Goal: Feedback & Contribution: Submit feedback/report problem

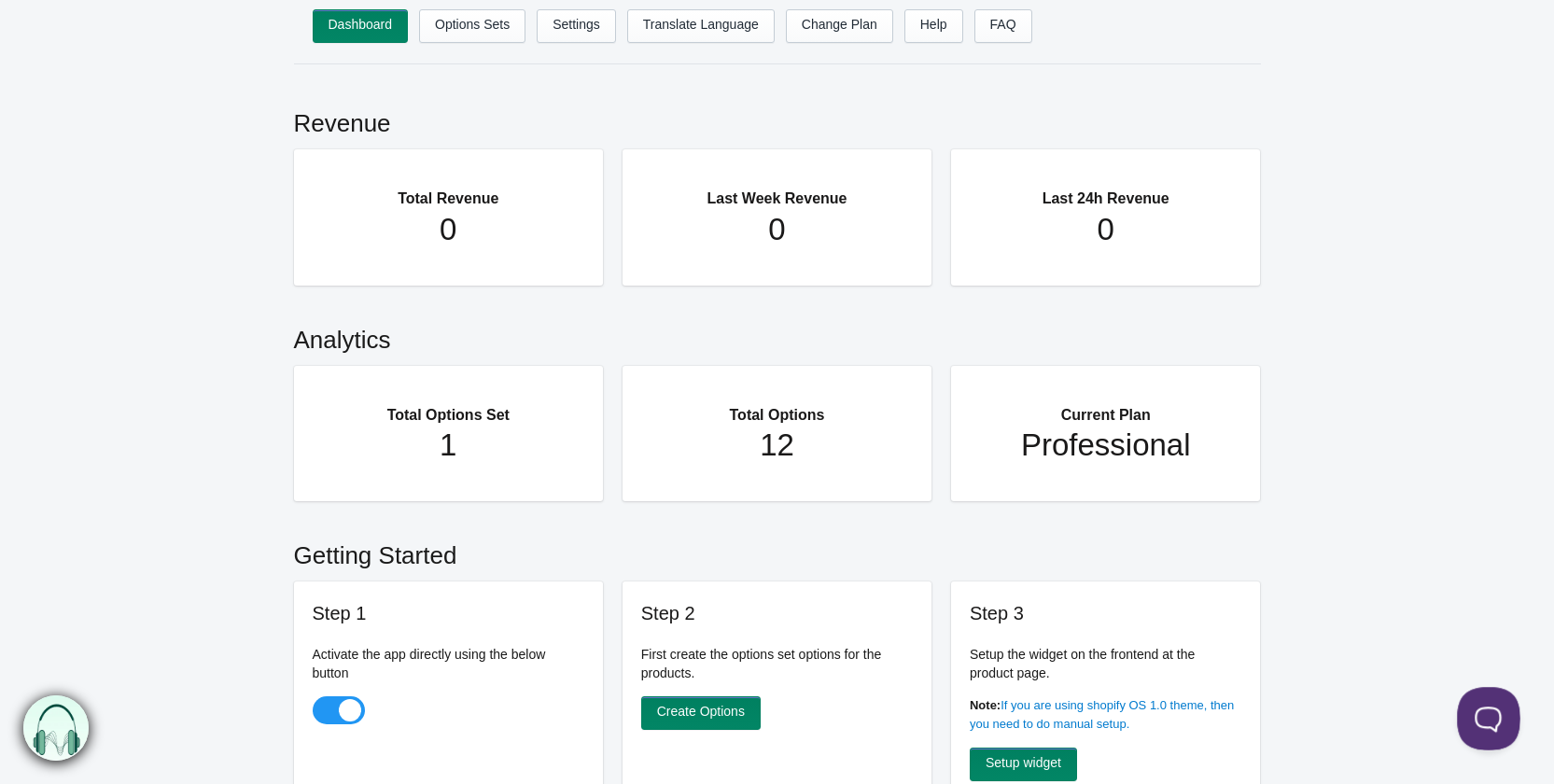
click at [1487, 712] on button at bounding box center [1484, 714] width 56 height 56
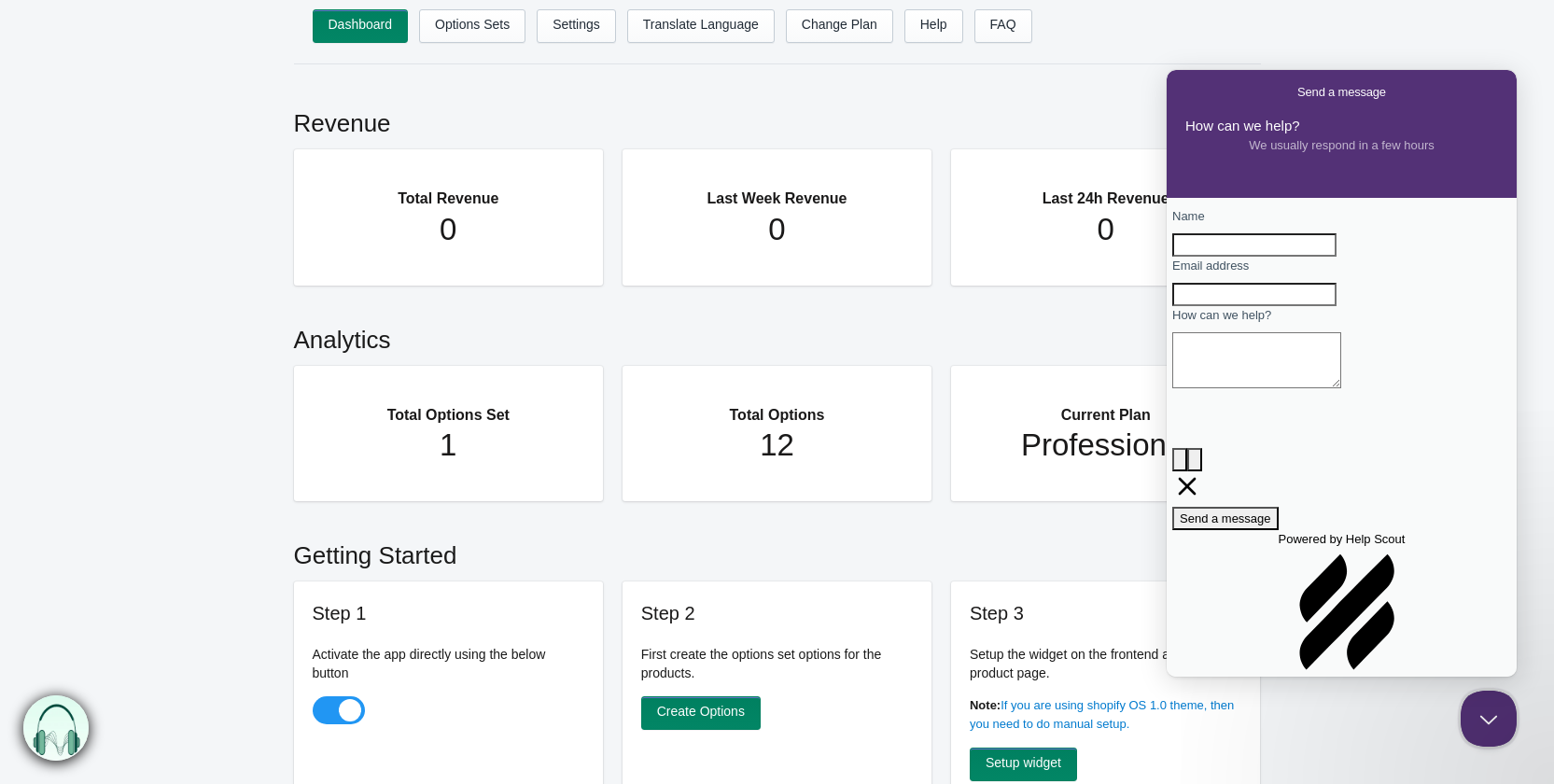
click at [1336, 258] on input "Name" at bounding box center [1254, 244] width 164 height 24
click at [1283, 257] on input "Name" at bounding box center [1254, 244] width 164 height 24
drag, startPoint x: 1225, startPoint y: 260, endPoint x: 1081, endPoint y: 265, distance: 144.1
click at [1167, 265] on html "Send a message How can we help? We usually respond in a few hours Name [PERSON_…" at bounding box center [1341, 373] width 350 height 607
type input "[PERSON_NAME]"
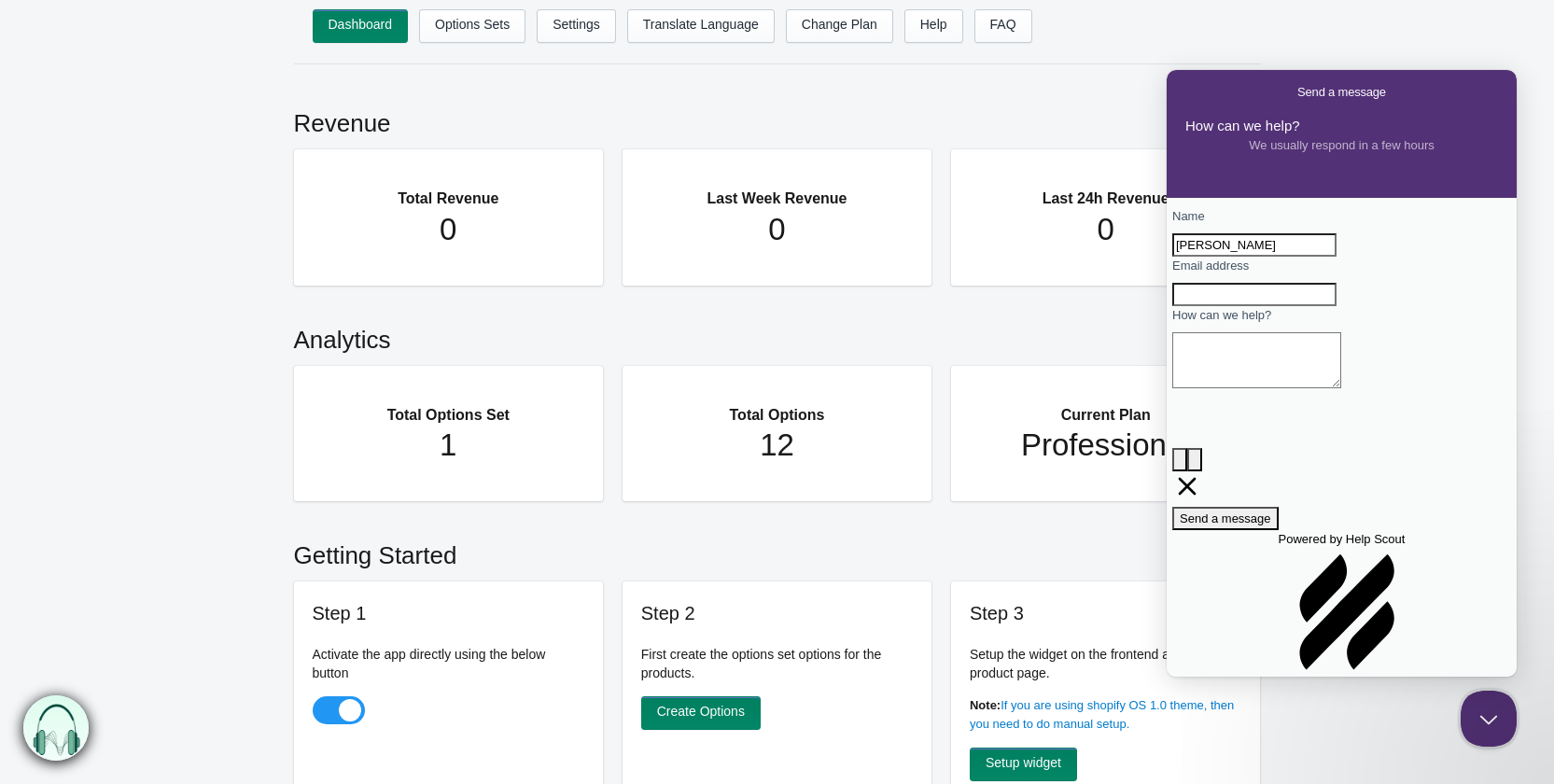
click at [1265, 306] on div "Contact form" at bounding box center [1341, 306] width 338 height 0
click at [1283, 307] on input "Email address" at bounding box center [1254, 294] width 164 height 24
type input "[EMAIL_ADDRESS][DOMAIN_NAME]"
click at [1308, 388] on textarea "How can we help?" at bounding box center [1257, 360] width 169 height 56
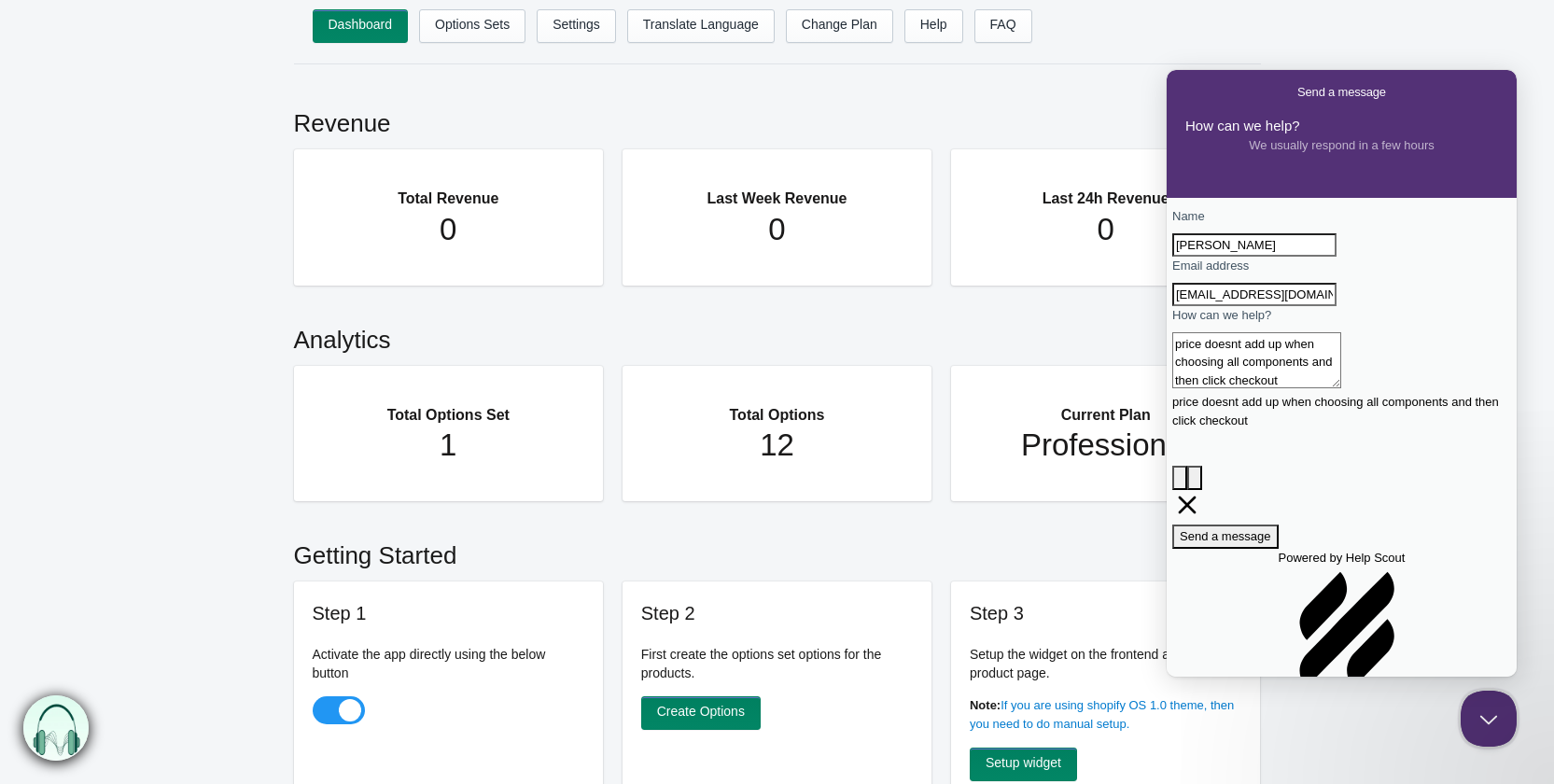
type textarea "price doesnt add up when choosing all components and then click checkout"
click at [1271, 529] on span "Send a message" at bounding box center [1224, 536] width 91 height 14
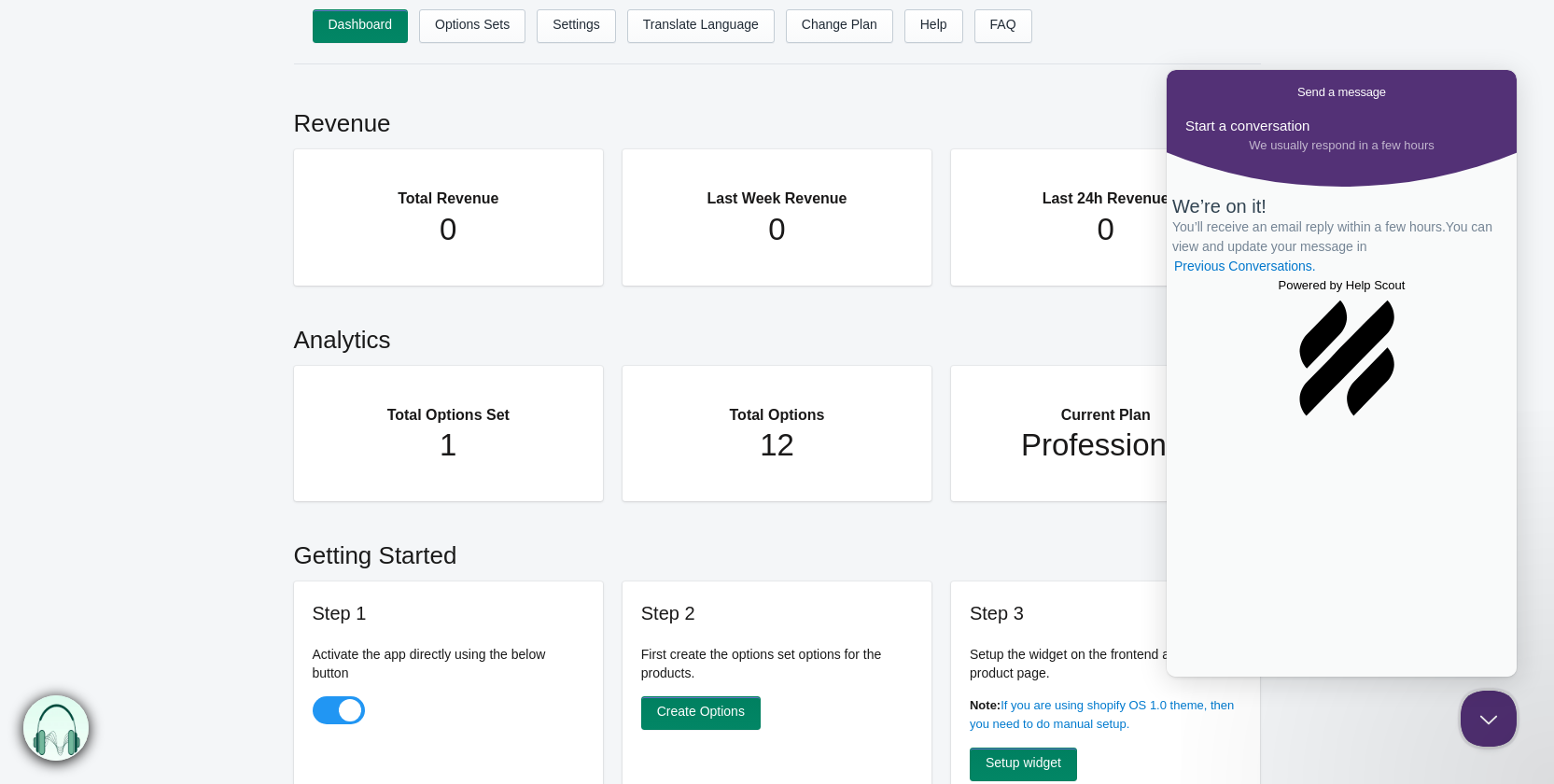
click at [1297, 85] on span "Go back" at bounding box center [1297, 92] width 0 height 14
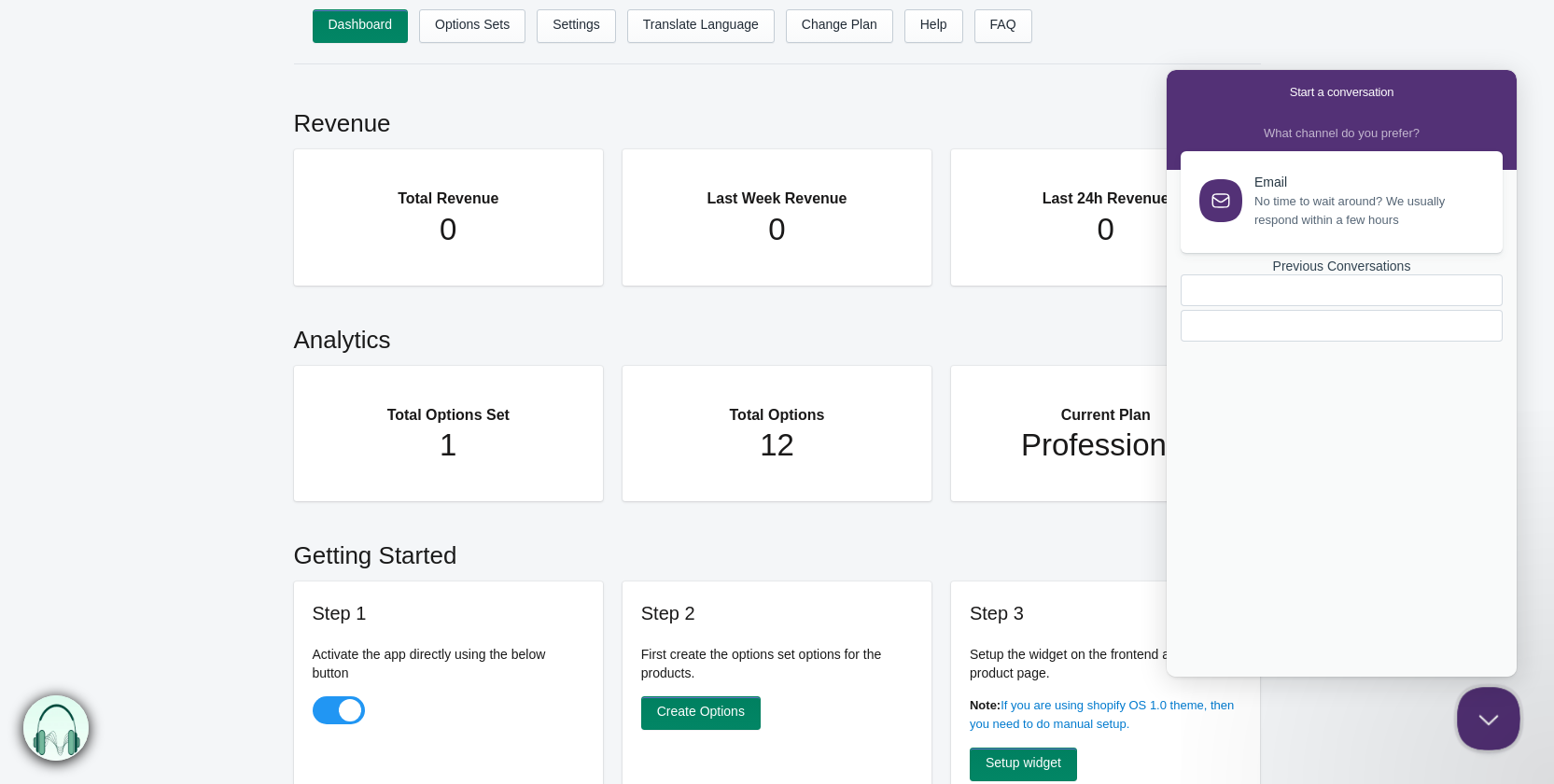
click at [1492, 711] on button "Close Beacon popover" at bounding box center [1484, 714] width 56 height 56
